Goal: Information Seeking & Learning: Learn about a topic

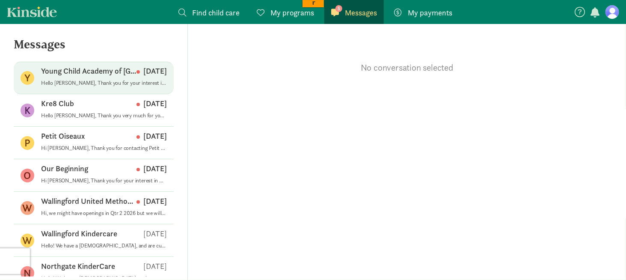
click at [94, 81] on p "Hello [PERSON_NAME], Thank you for your interest in our center, [GEOGRAPHIC_DAT…" at bounding box center [104, 83] width 126 height 7
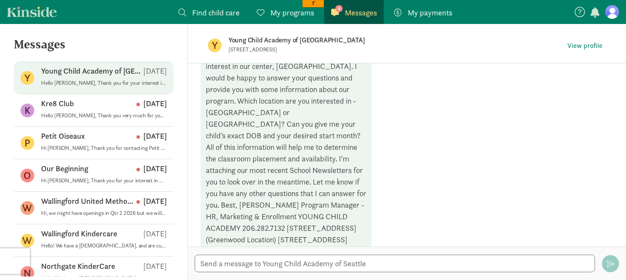
scroll to position [160, 0]
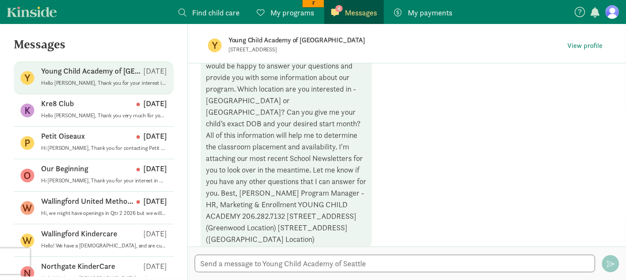
click at [82, 70] on p "Young Child Academy of [GEOGRAPHIC_DATA]" at bounding box center [92, 71] width 102 height 10
click at [216, 43] on figure "Y" at bounding box center [215, 46] width 14 height 14
click at [594, 46] on span "View profile" at bounding box center [584, 46] width 35 height 10
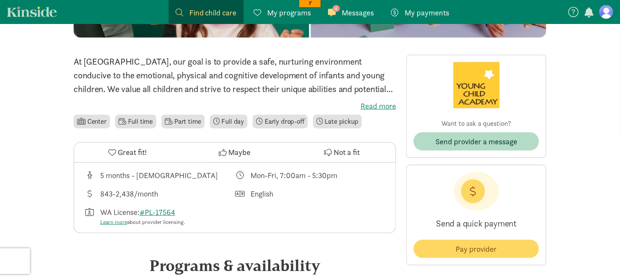
scroll to position [86, 0]
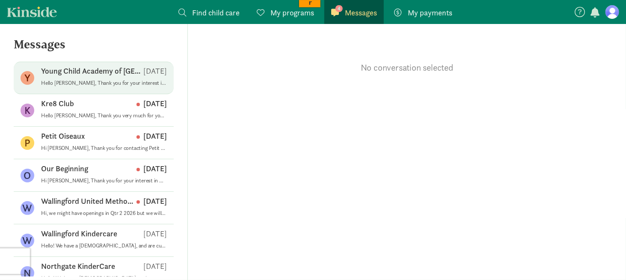
click at [97, 75] on p "Young Child Academy of [GEOGRAPHIC_DATA]" at bounding box center [92, 71] width 102 height 10
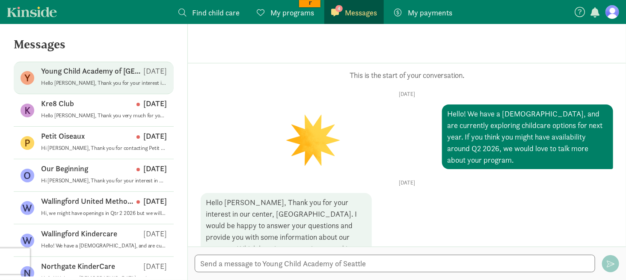
scroll to position [160, 0]
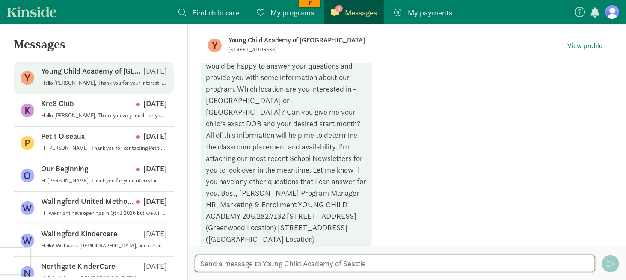
click at [254, 264] on textarea at bounding box center [395, 264] width 400 height 18
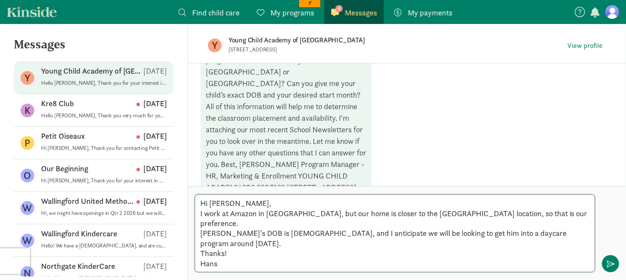
scroll to position [199, 0]
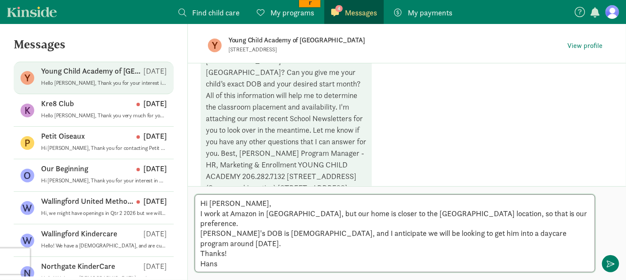
click at [232, 251] on textarea "Hi Laura, I work at Amazon in SLU, but our home is closer to the Greenwood loca…" at bounding box center [395, 233] width 400 height 78
drag, startPoint x: 565, startPoint y: 238, endPoint x: 568, endPoint y: 242, distance: 4.9
click at [565, 240] on textarea "Hi Laura, I work at Amazon in SLU, but our home is closer to the Greenwood loca…" at bounding box center [395, 233] width 400 height 78
click at [570, 245] on textarea "Hi Laura, I work at Amazon in SLU, but our home is closer to the Greenwood loca…" at bounding box center [395, 233] width 400 height 78
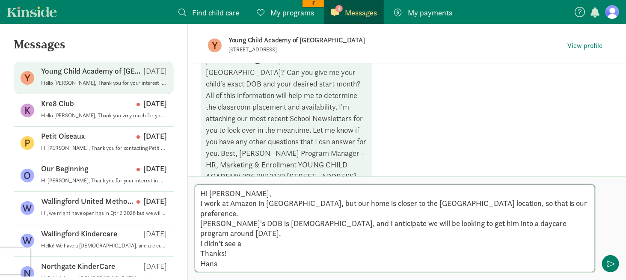
scroll to position [0, 0]
type textarea "Hi [PERSON_NAME], I work at Amazon in [GEOGRAPHIC_DATA], but our home is closer…"
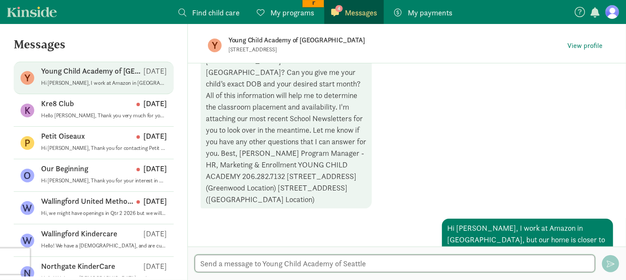
scroll to position [257, 0]
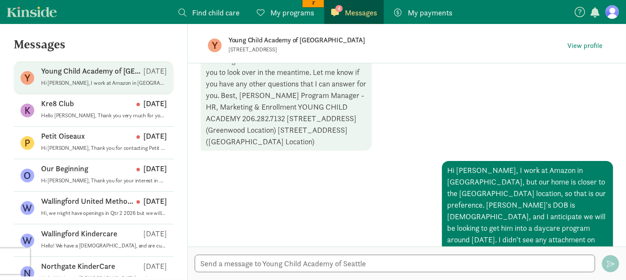
drag, startPoint x: 551, startPoint y: 189, endPoint x: 513, endPoint y: 213, distance: 44.5
click at [0, 0] on div "Hi [PERSON_NAME], I work at Amazon in [GEOGRAPHIC_DATA], but our home is closer…" at bounding box center [0, 0] width 0 height 0
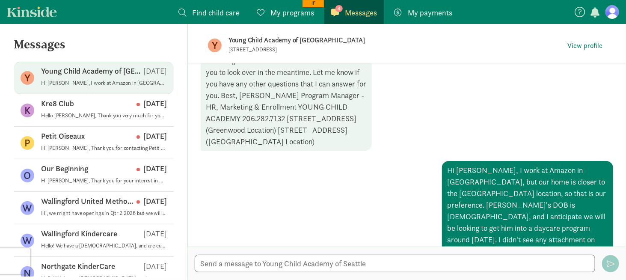
click at [0, 0] on div "Hi [PERSON_NAME], I work at Amazon in [GEOGRAPHIC_DATA], but our home is closer…" at bounding box center [0, 0] width 0 height 0
click at [350, 262] on textarea at bounding box center [395, 264] width 400 height 18
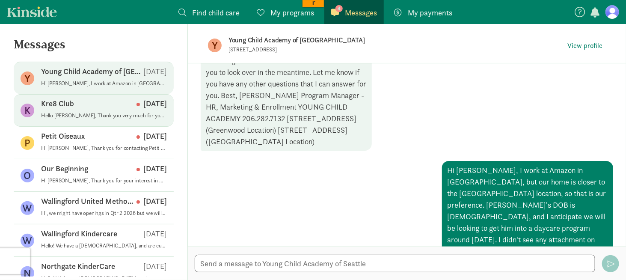
click at [78, 106] on div "Kre8 Club Aug 25" at bounding box center [104, 105] width 126 height 14
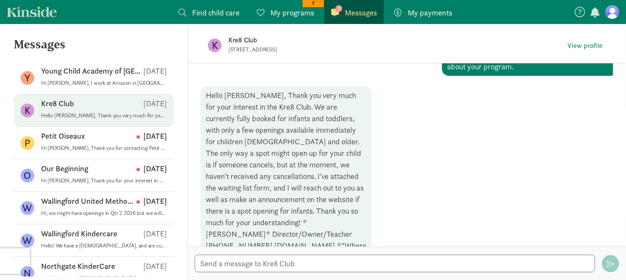
scroll to position [111, 0]
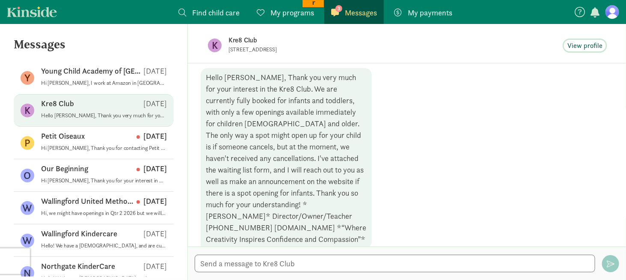
click at [578, 46] on span "View profile" at bounding box center [584, 46] width 35 height 10
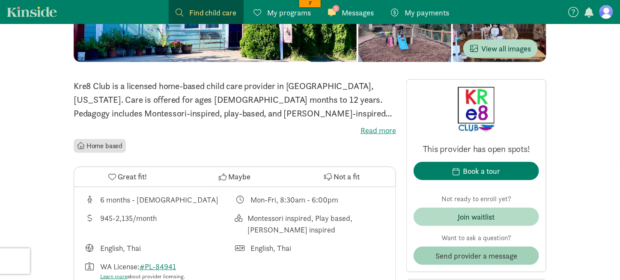
scroll to position [214, 0]
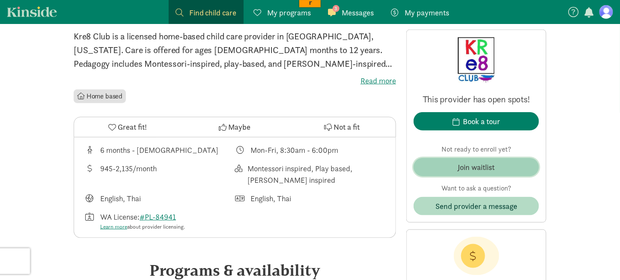
click at [473, 166] on div "Join waitlist" at bounding box center [476, 167] width 37 height 12
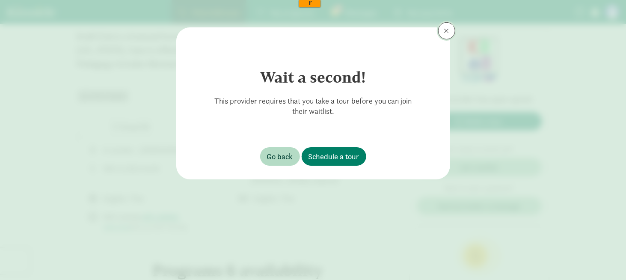
click at [448, 35] on button at bounding box center [446, 30] width 17 height 17
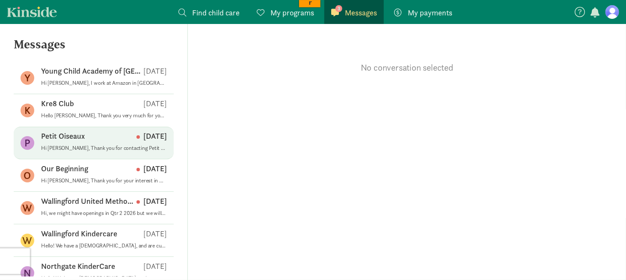
click at [56, 143] on div "Petit Oiseaux [DATE]" at bounding box center [104, 138] width 126 height 14
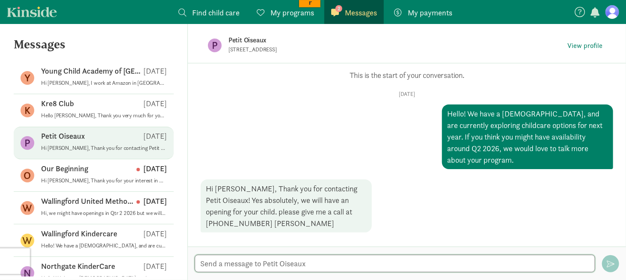
click at [267, 264] on textarea at bounding box center [395, 264] width 400 height 18
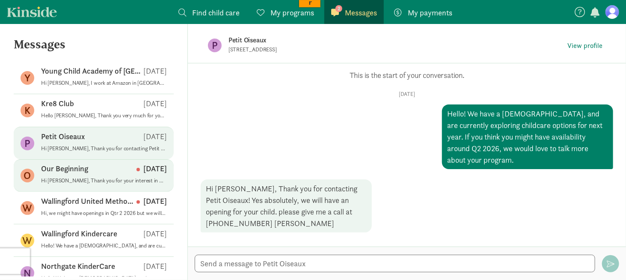
click at [72, 180] on p "Hi [PERSON_NAME], Thank you for your interest in Our Beginning School as a pote…" at bounding box center [104, 180] width 126 height 7
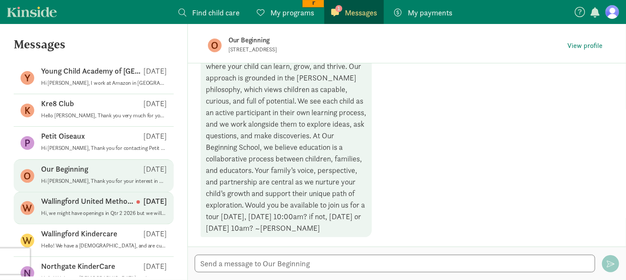
click at [74, 208] on div "Wallingford United Methodist Childcare Center [DATE]" at bounding box center [104, 203] width 126 height 14
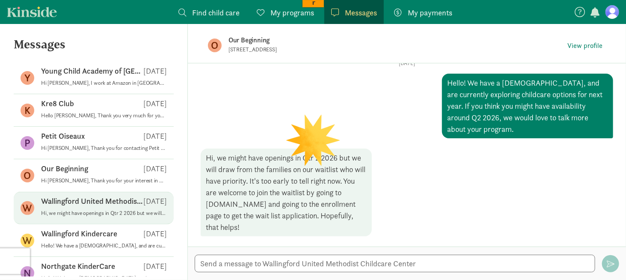
scroll to position [19, 0]
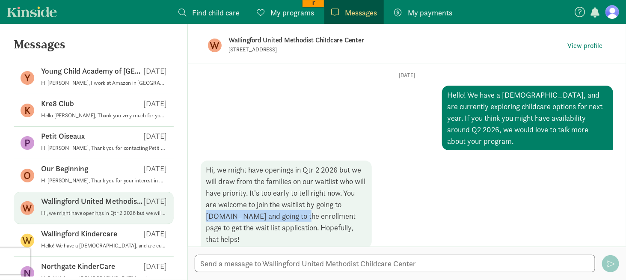
drag, startPoint x: 303, startPoint y: 203, endPoint x: 206, endPoint y: 203, distance: 96.3
click at [0, 0] on div "Hi, we might have openings in Qtr 2 2026 but we will draw from the families on …" at bounding box center [0, 0] width 0 height 0
copy div "[DOMAIN_NAME]"
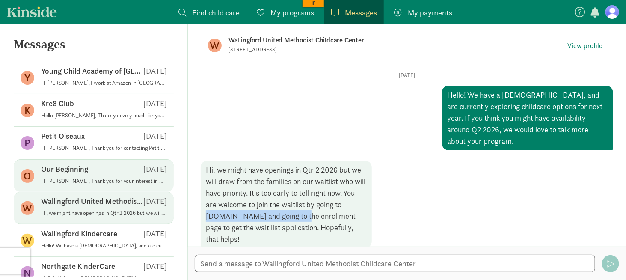
scroll to position [43, 0]
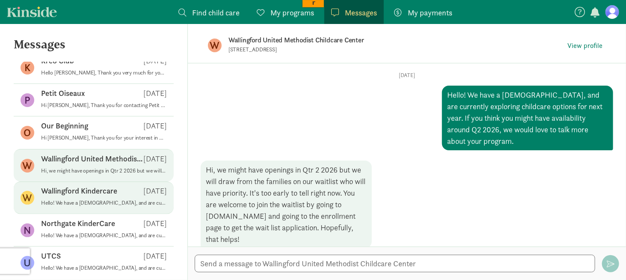
click at [96, 193] on p "Wallingford Kindercare" at bounding box center [79, 191] width 76 height 10
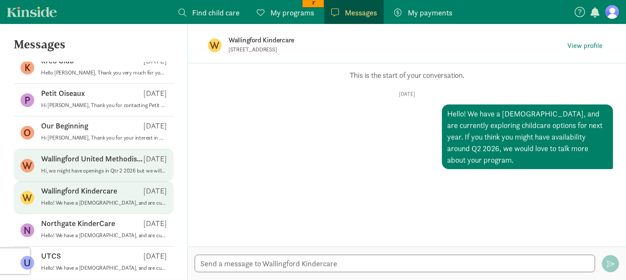
click at [89, 164] on div "Wallingford United Methodist Childcare Center [DATE]" at bounding box center [104, 161] width 126 height 14
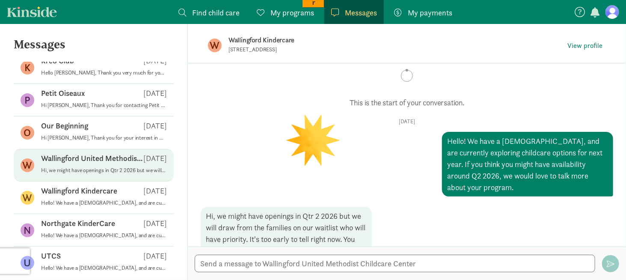
scroll to position [19, 0]
